Goal: Transaction & Acquisition: Book appointment/travel/reservation

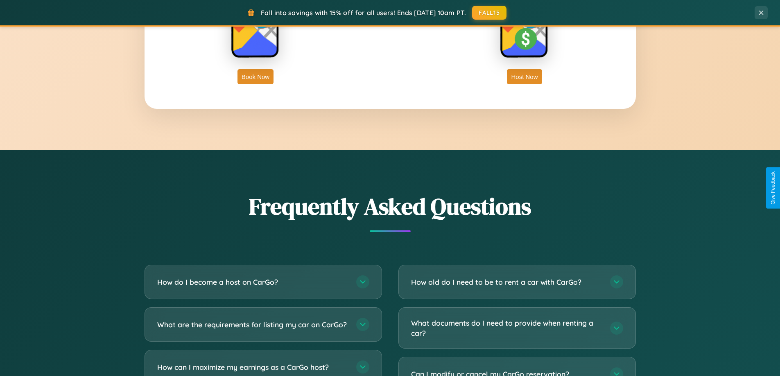
scroll to position [1576, 0]
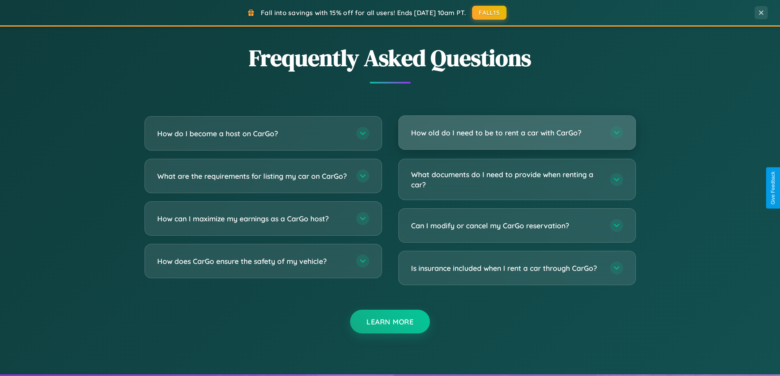
click at [517, 133] on h3 "How old do I need to be to rent a car with CarGo?" at bounding box center [506, 133] width 191 height 10
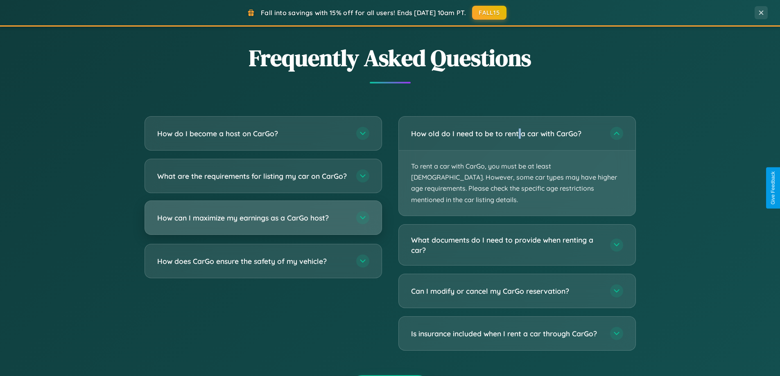
click at [263, 223] on h3 "How can I maximize my earnings as a CarGo host?" at bounding box center [252, 218] width 191 height 10
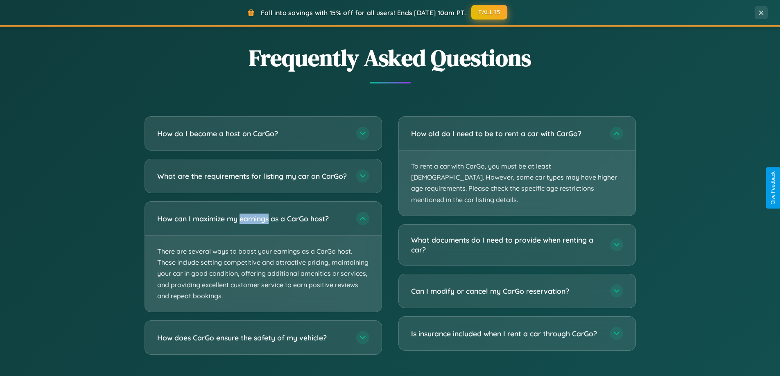
click at [490, 12] on button "FALL15" at bounding box center [489, 12] width 36 height 15
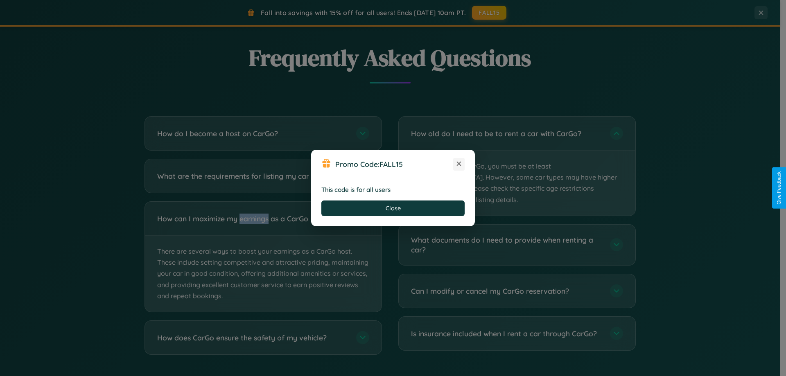
click at [459, 164] on icon at bounding box center [459, 164] width 8 height 8
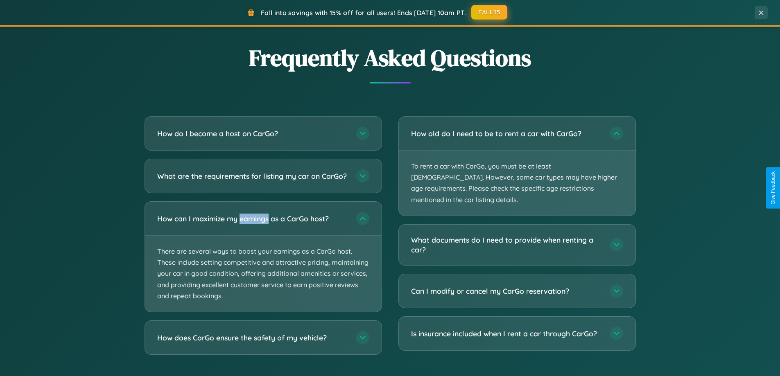
click at [490, 12] on button "FALL15" at bounding box center [489, 12] width 36 height 15
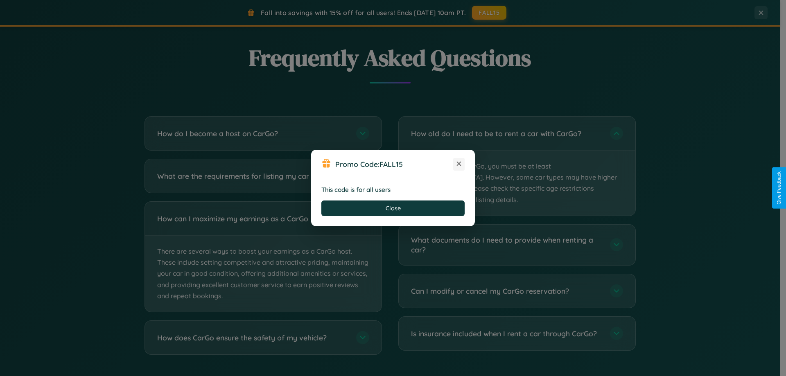
click at [459, 164] on icon at bounding box center [459, 164] width 8 height 8
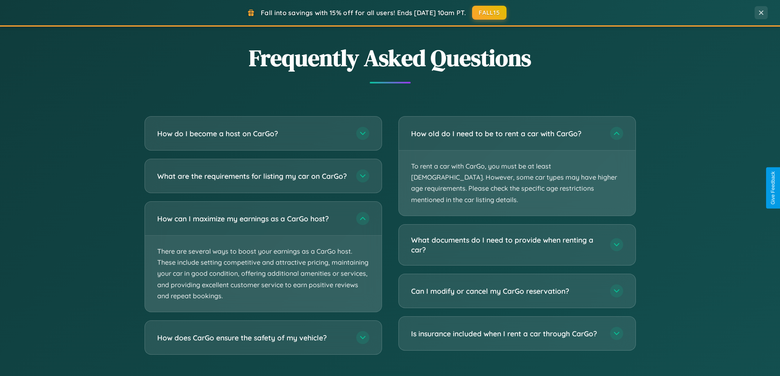
scroll to position [1316, 0]
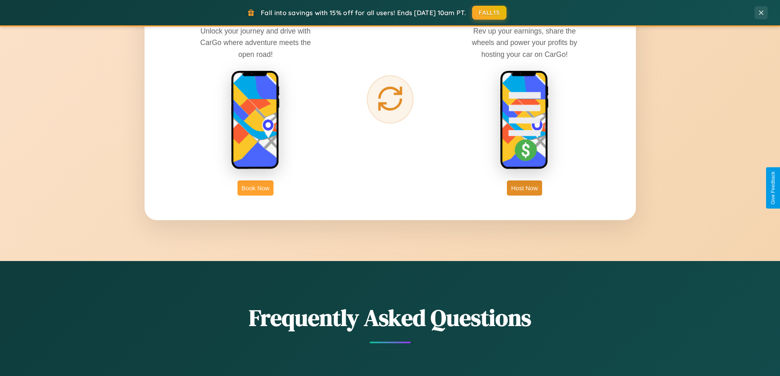
click at [256, 188] on button "Book Now" at bounding box center [256, 188] width 36 height 15
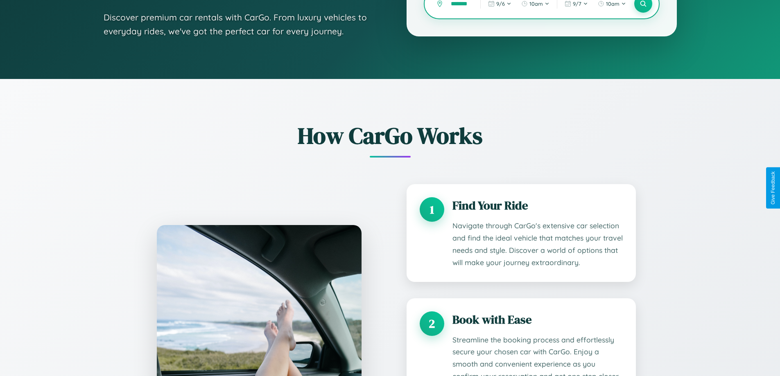
scroll to position [0, 5]
type input "*******"
click at [643, 7] on icon at bounding box center [643, 4] width 8 height 8
